Goal: Task Accomplishment & Management: Use online tool/utility

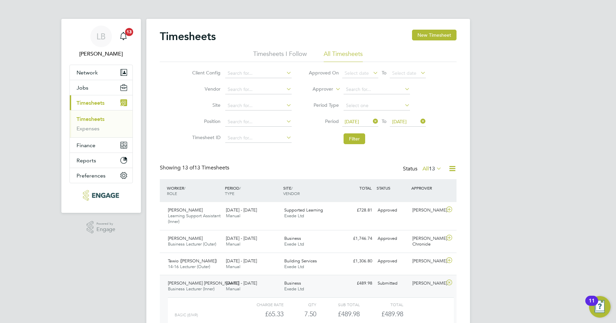
click at [99, 118] on link "Timesheets" at bounding box center [90, 119] width 28 height 6
click at [362, 140] on button "Filter" at bounding box center [354, 138] width 22 height 11
click at [352, 135] on button "Filter" at bounding box center [354, 138] width 22 height 11
click at [358, 140] on button "Filter" at bounding box center [354, 138] width 22 height 11
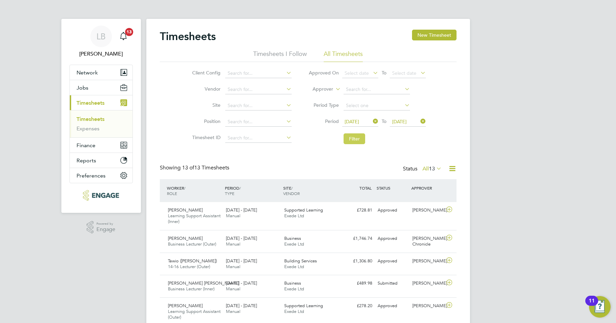
click at [354, 140] on button "Filter" at bounding box center [354, 138] width 22 height 11
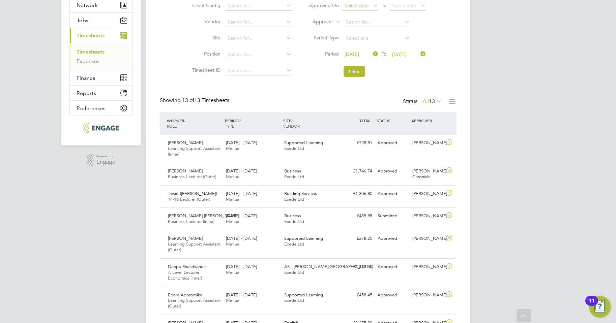
click at [354, 74] on button "Filter" at bounding box center [354, 71] width 22 height 11
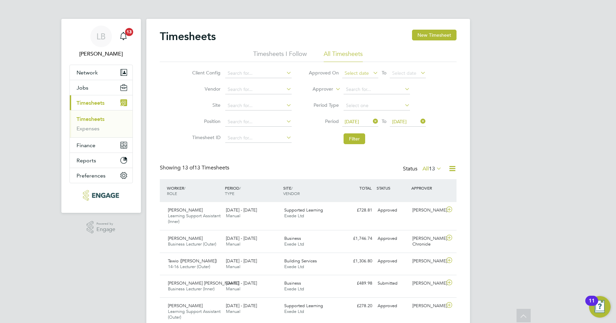
scroll to position [3, 3]
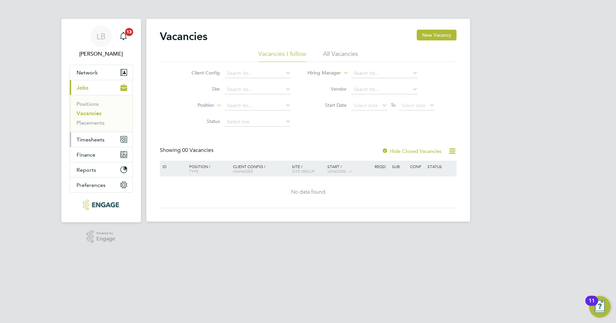
click at [97, 140] on span "Timesheets" at bounding box center [90, 139] width 28 height 6
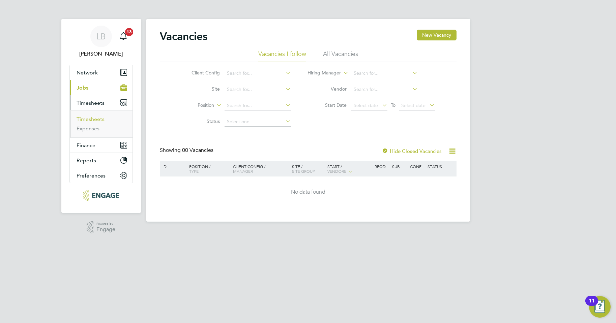
click at [93, 118] on link "Timesheets" at bounding box center [90, 119] width 28 height 6
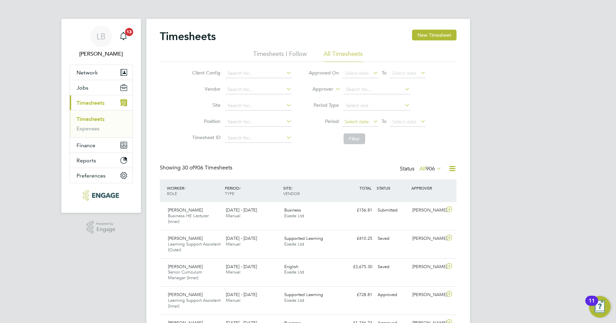
click at [355, 123] on span "Select date" at bounding box center [356, 122] width 24 height 6
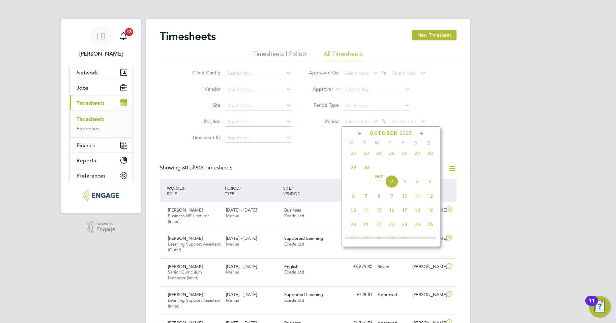
click at [355, 158] on span "22" at bounding box center [353, 153] width 13 height 13
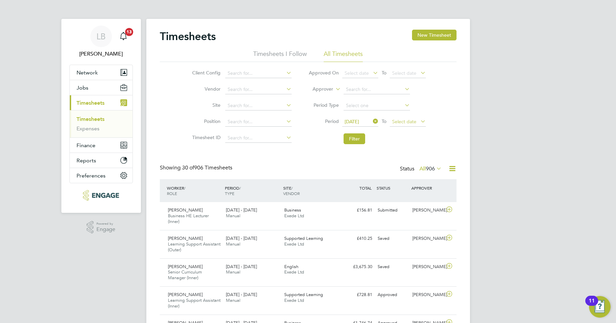
click at [408, 121] on span "Select date" at bounding box center [404, 122] width 24 height 6
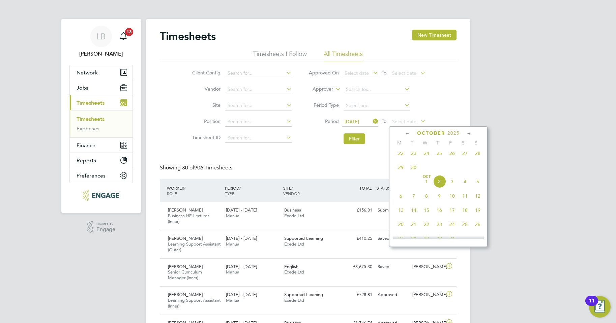
click at [476, 158] on span "28" at bounding box center [477, 153] width 13 height 13
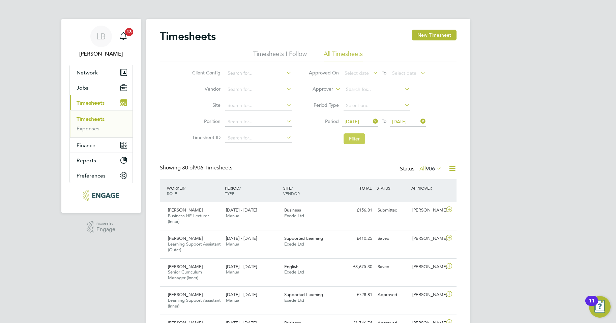
click at [359, 140] on button "Filter" at bounding box center [354, 138] width 22 height 11
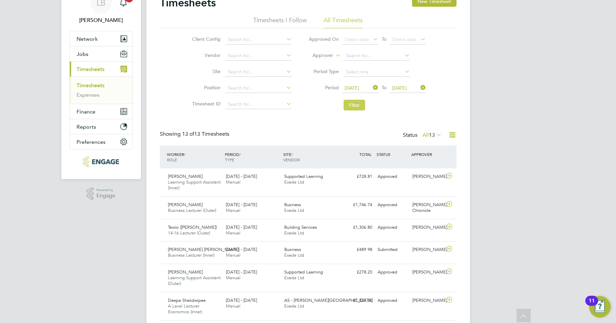
click at [360, 106] on button "Filter" at bounding box center [354, 105] width 22 height 11
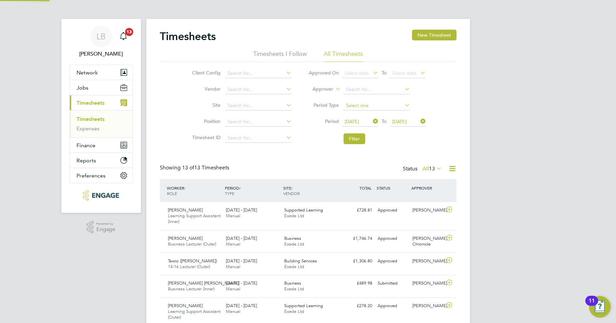
scroll to position [3, 3]
